Goal: Task Accomplishment & Management: Manage account settings

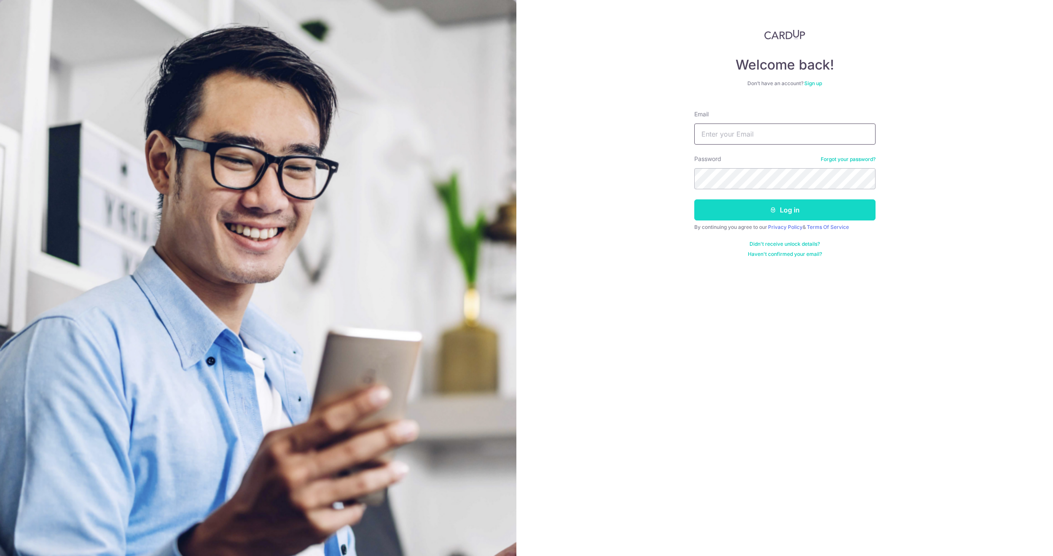
type input "[EMAIL_ADDRESS][DOMAIN_NAME]"
click at [772, 215] on button "Log in" at bounding box center [784, 209] width 181 height 21
